Goal: Check status: Check status

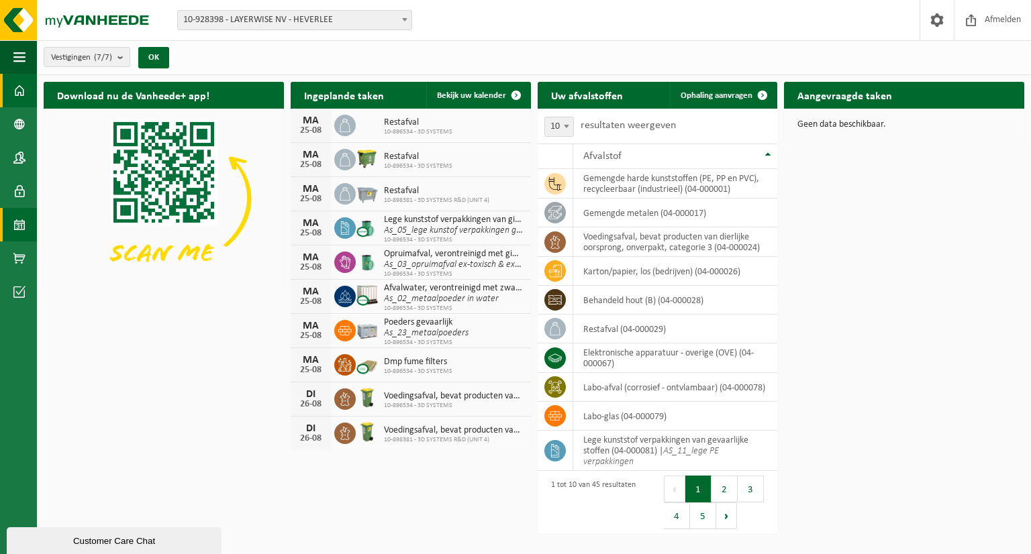
click at [19, 232] on span at bounding box center [19, 225] width 12 height 34
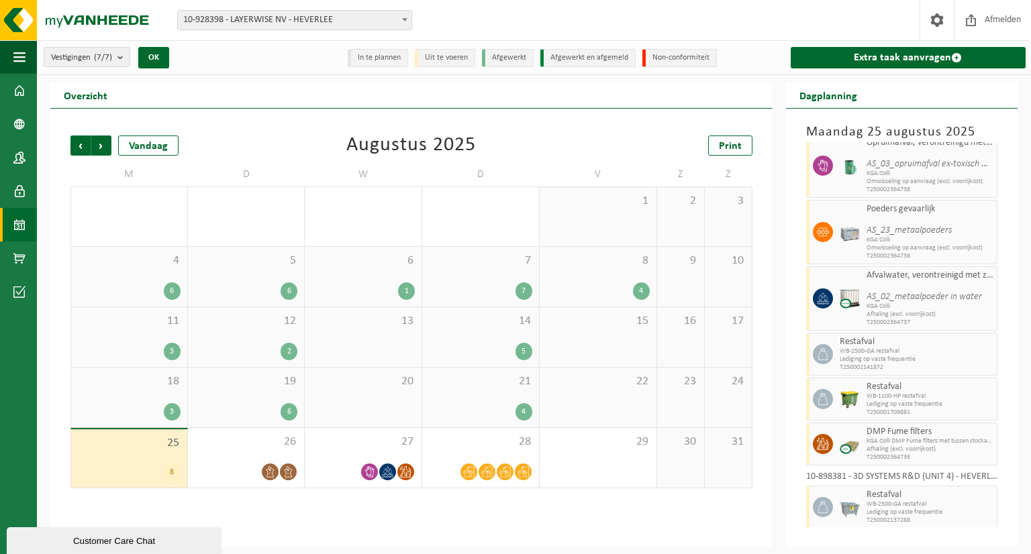
scroll to position [96, 0]
click at [376, 455] on div "27" at bounding box center [363, 458] width 117 height 60
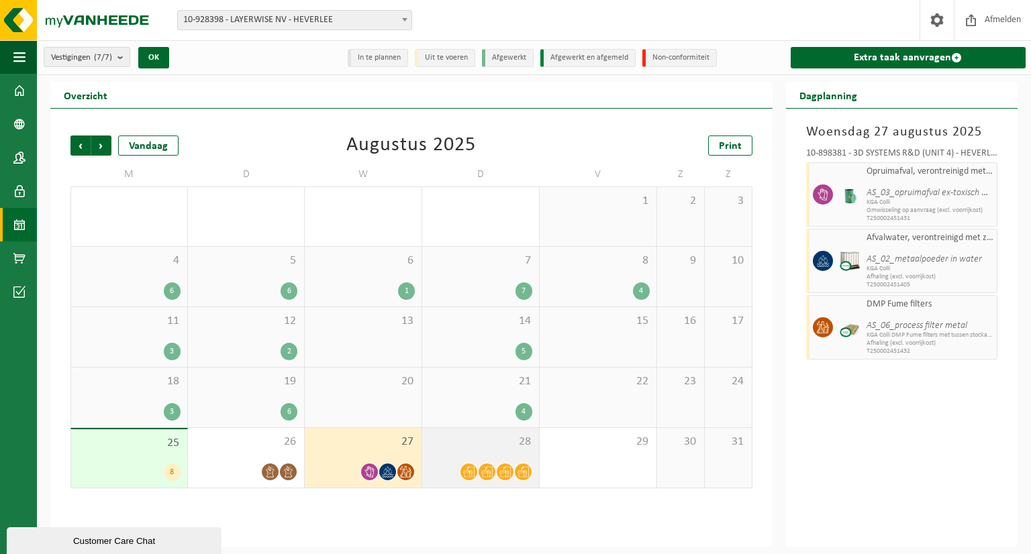
click at [470, 444] on span "28" at bounding box center [480, 442] width 103 height 15
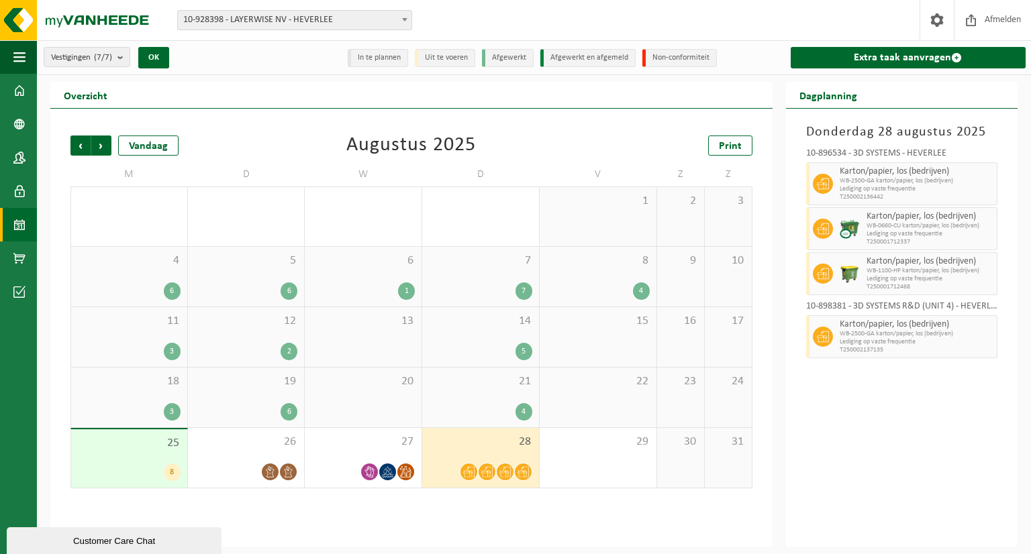
click at [148, 461] on div "25 8" at bounding box center [129, 458] width 116 height 58
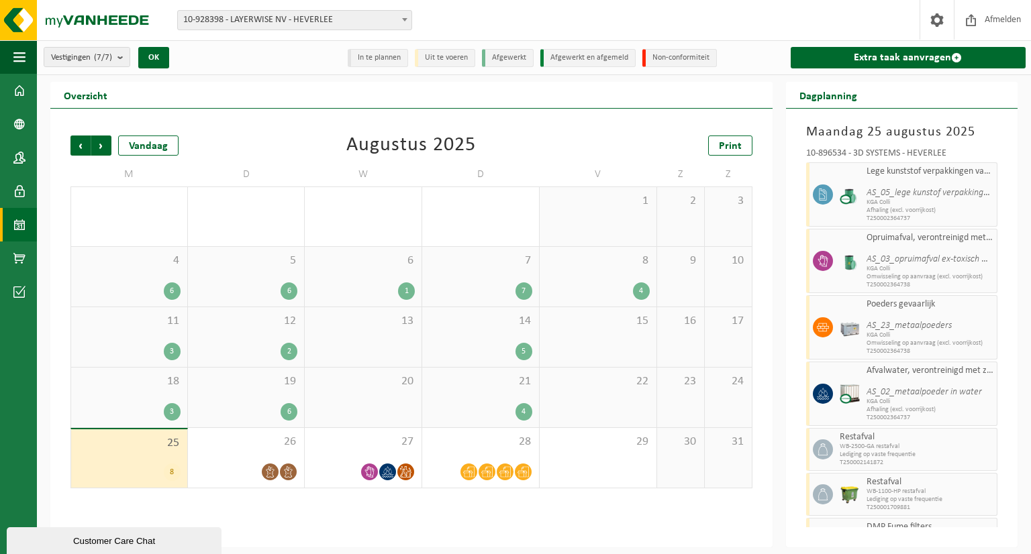
click at [175, 474] on div "8" at bounding box center [172, 472] width 17 height 17
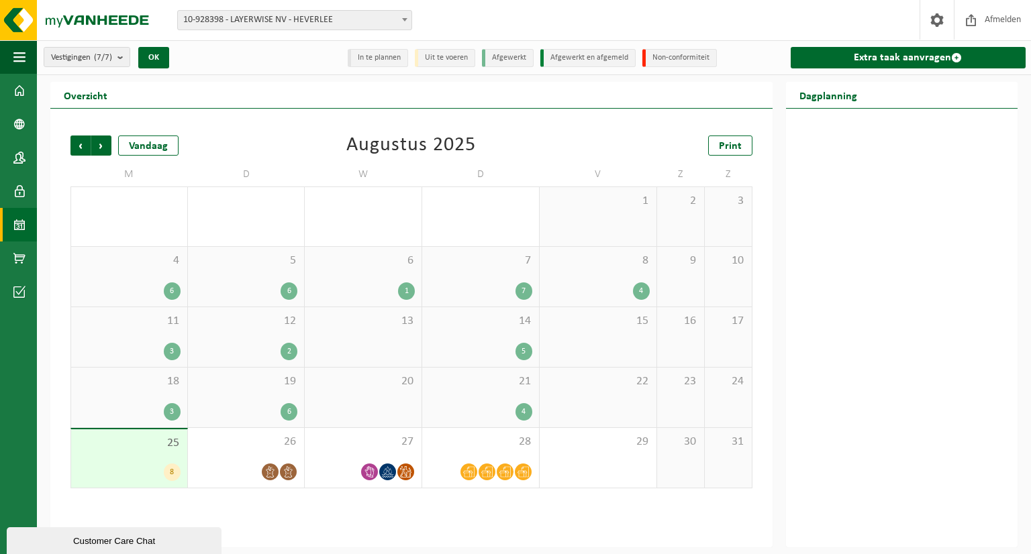
click at [129, 467] on div "8" at bounding box center [129, 472] width 103 height 17
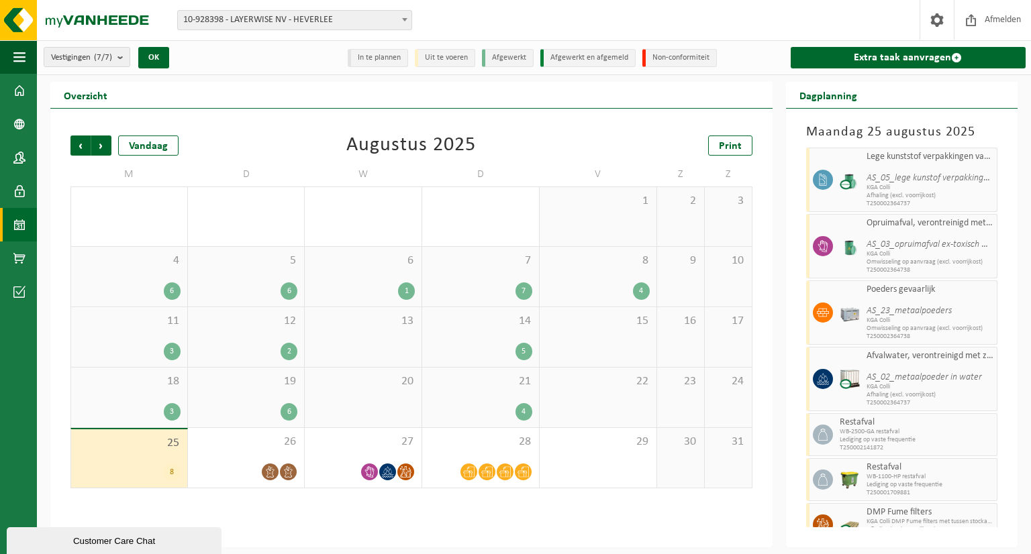
scroll to position [0, 0]
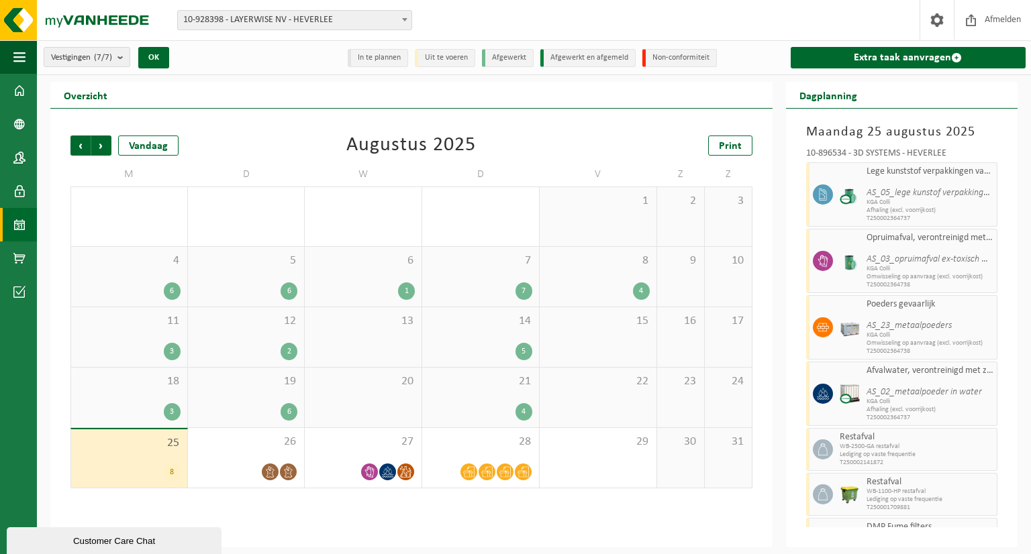
click at [405, 21] on b at bounding box center [404, 19] width 5 height 3
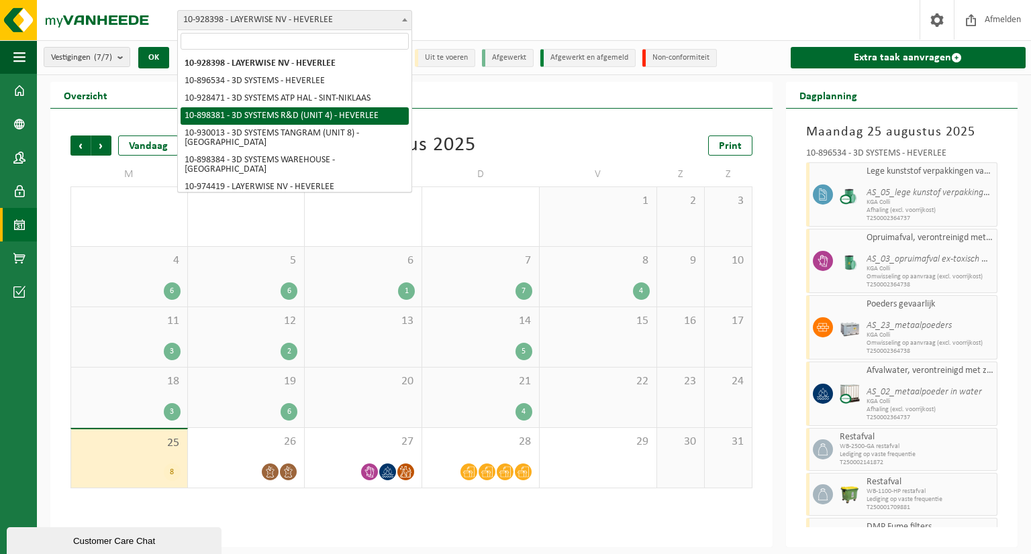
select select "133216"
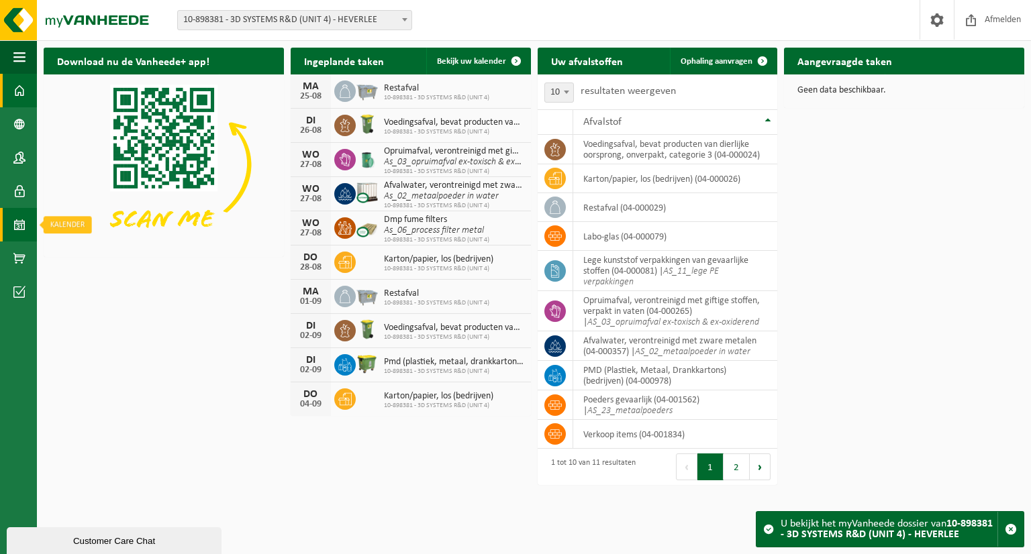
click at [22, 228] on span at bounding box center [19, 225] width 12 height 34
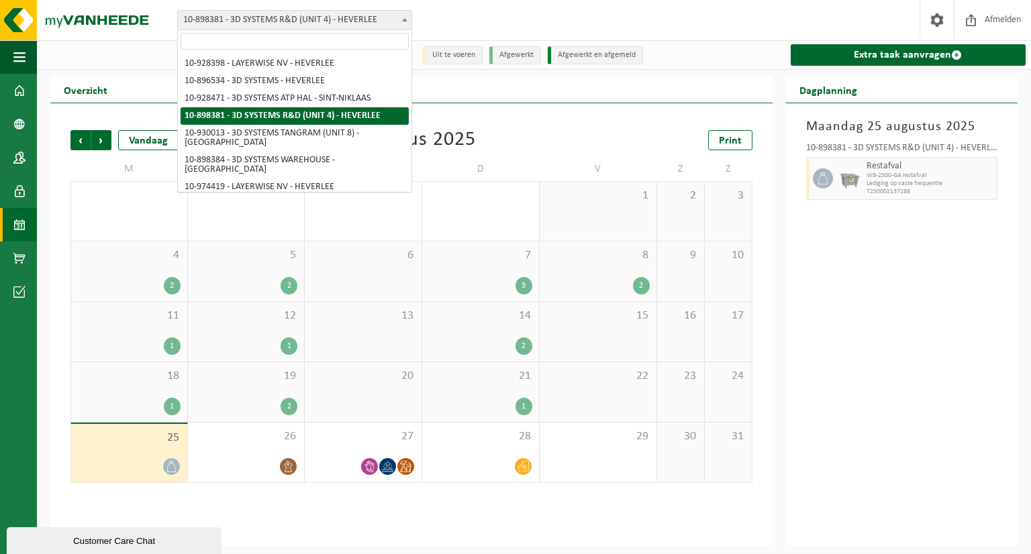
click at [408, 19] on span at bounding box center [404, 19] width 13 height 17
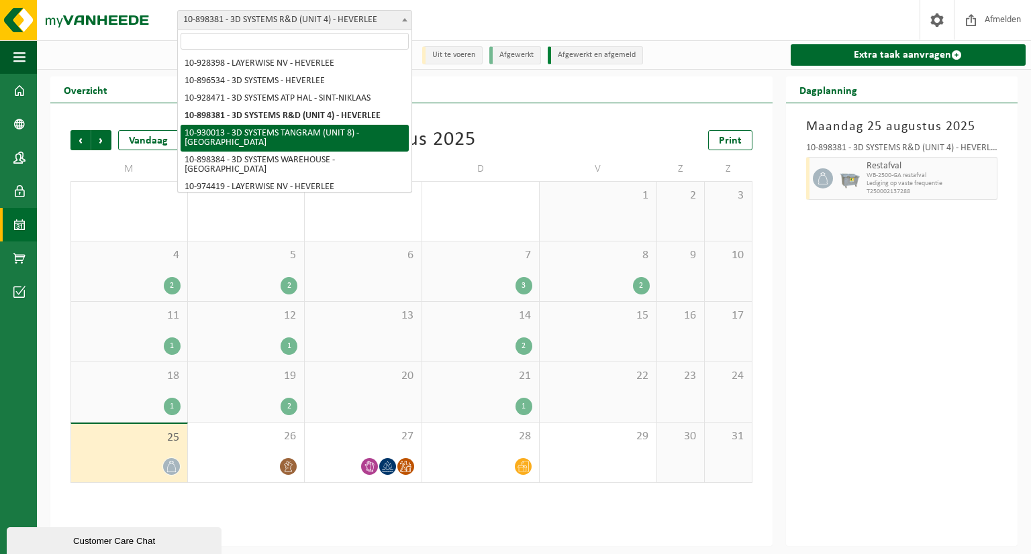
select select "134198"
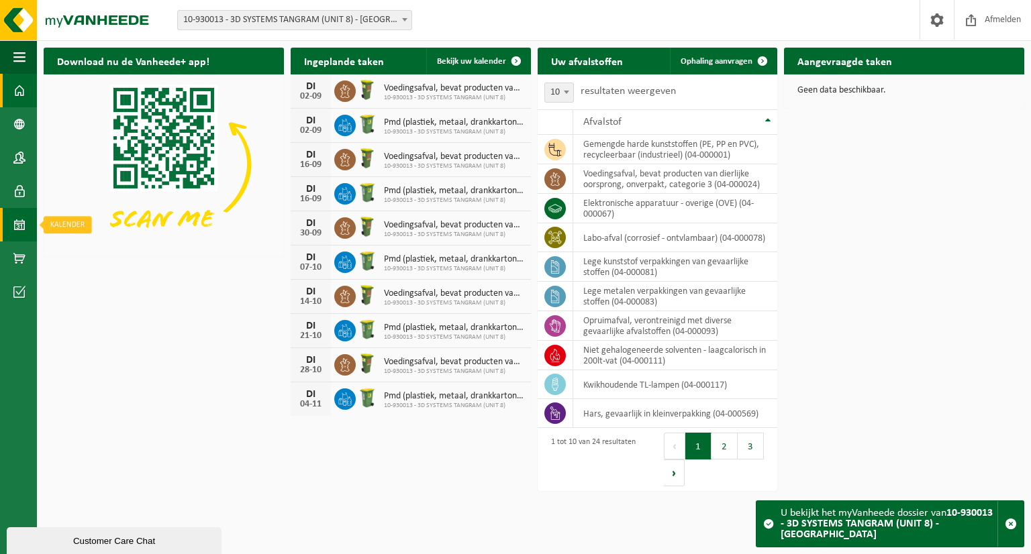
click at [21, 225] on span at bounding box center [19, 225] width 12 height 34
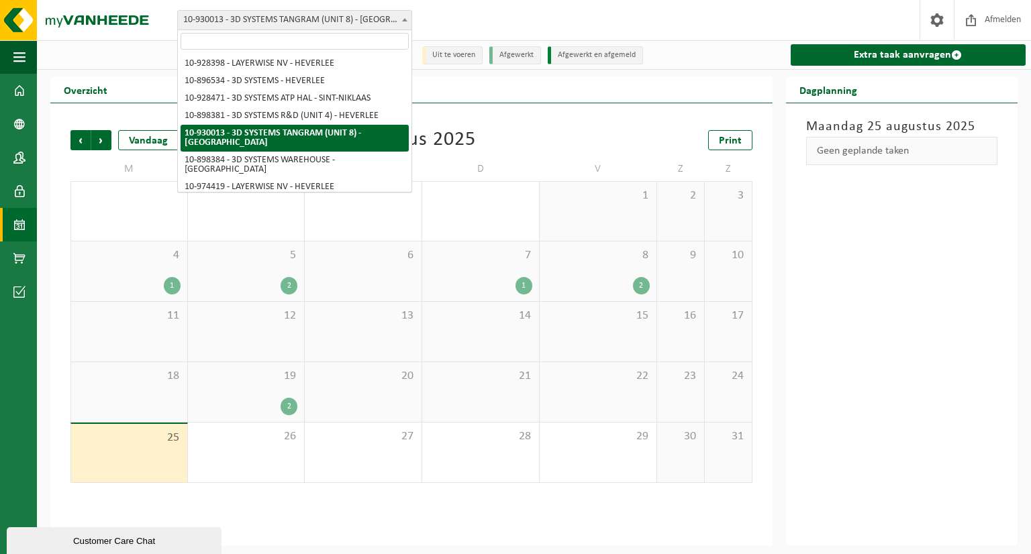
click at [403, 21] on b at bounding box center [404, 19] width 5 height 3
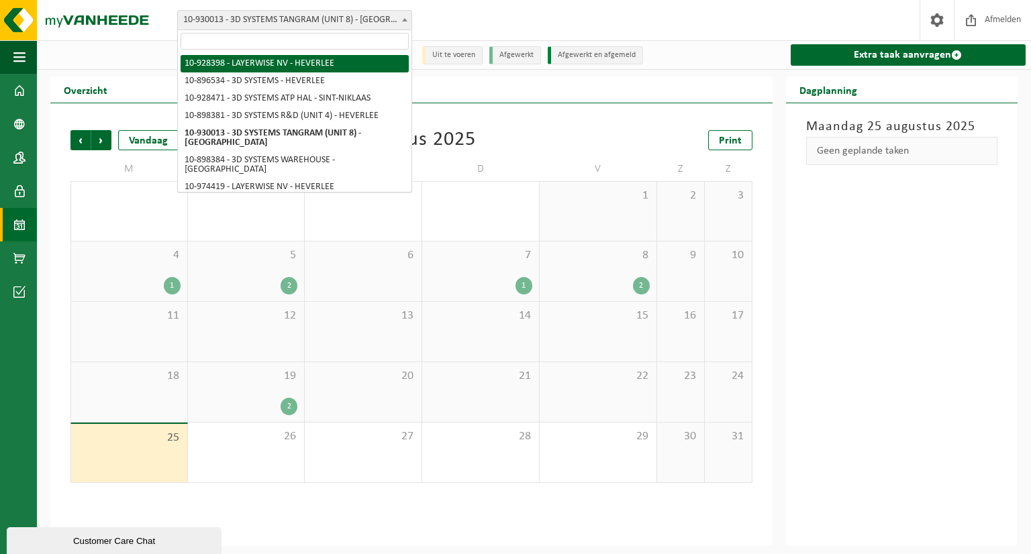
select select "133396"
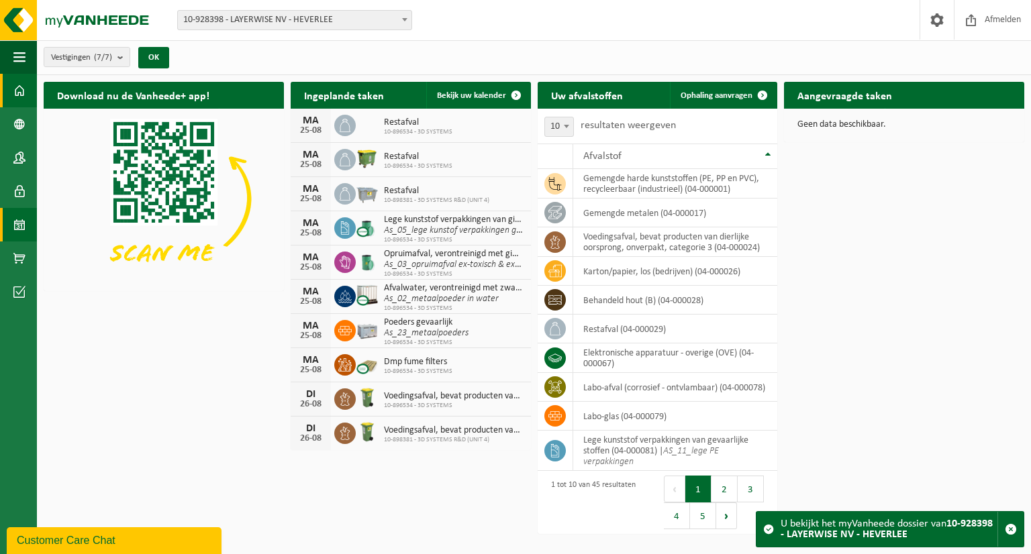
click at [25, 222] on span at bounding box center [19, 225] width 12 height 34
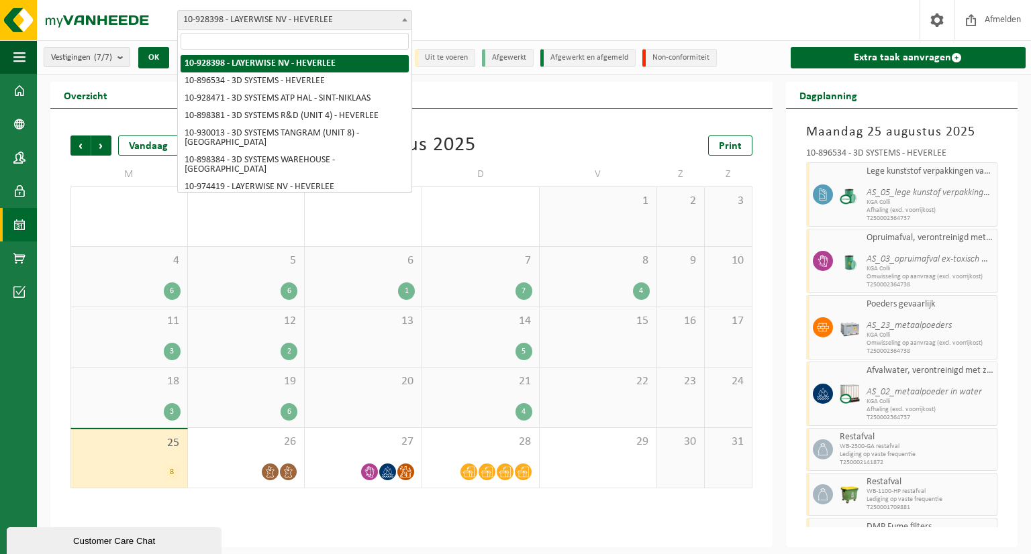
click at [404, 22] on span at bounding box center [404, 19] width 13 height 17
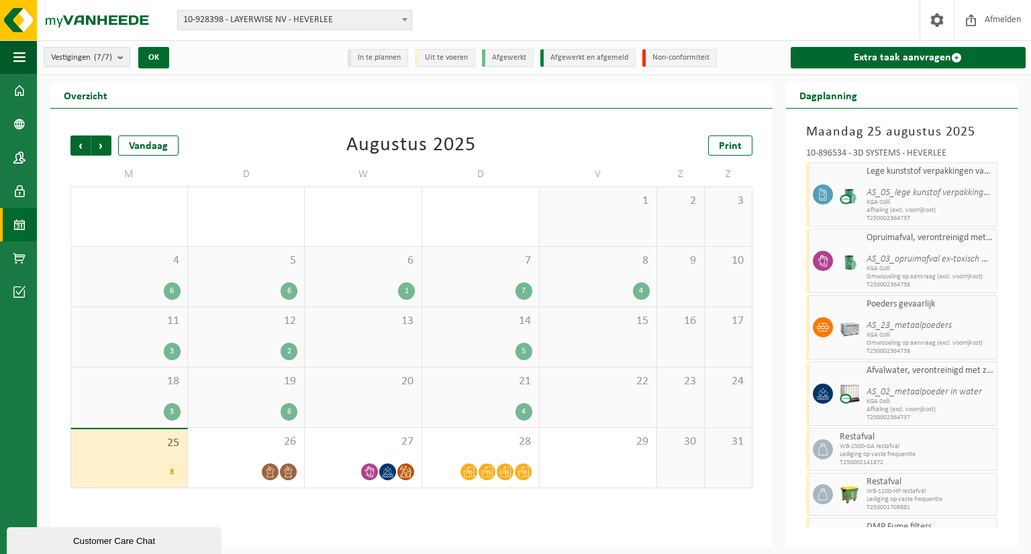
click at [404, 22] on span at bounding box center [404, 19] width 13 height 17
